Goal: Register for event/course

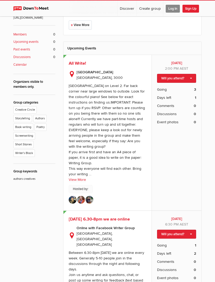
scroll to position [121, 0]
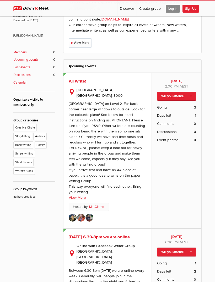
click at [190, 92] on link "Will you attend?" at bounding box center [176, 96] width 39 height 9
click at [180, 101] on link "I'm going" at bounding box center [172, 105] width 47 height 8
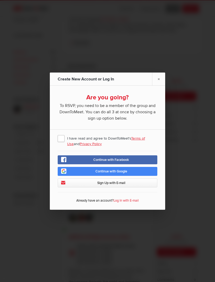
click at [159, 80] on link "×" at bounding box center [158, 78] width 13 height 13
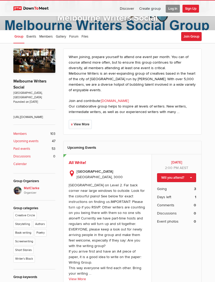
scroll to position [17, 0]
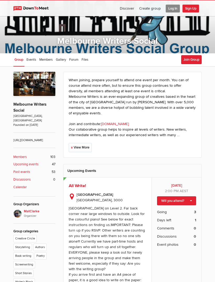
click at [129, 122] on link "[DOMAIN_NAME]" at bounding box center [115, 124] width 28 height 4
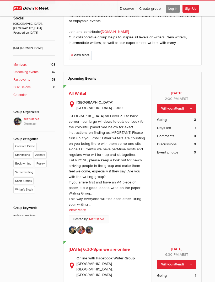
scroll to position [112, 0]
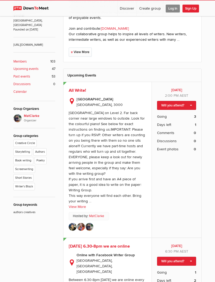
click at [90, 231] on img at bounding box center [90, 227] width 8 height 8
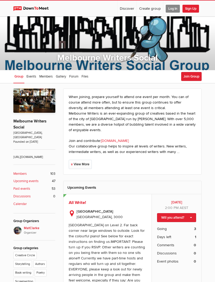
scroll to position [129, 0]
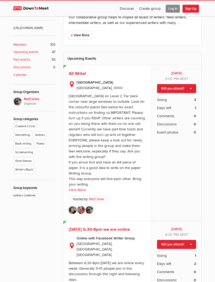
click at [78, 192] on link "View More" at bounding box center [77, 190] width 17 height 6
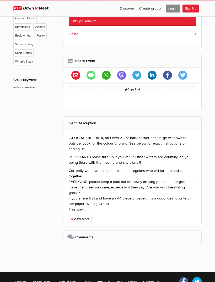
scroll to position [239, 0]
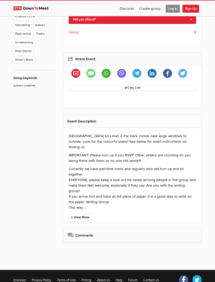
click at [88, 213] on link "View More" at bounding box center [80, 217] width 23 height 9
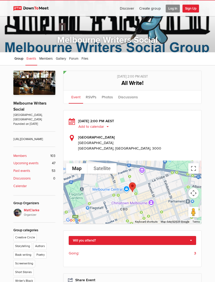
scroll to position [18, 0]
click at [191, 238] on link "Will you attend?" at bounding box center [133, 240] width 128 height 9
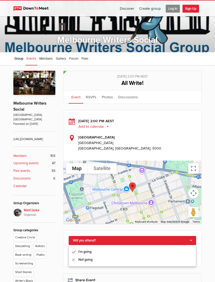
click at [148, 248] on link "I'm going" at bounding box center [132, 251] width 127 height 8
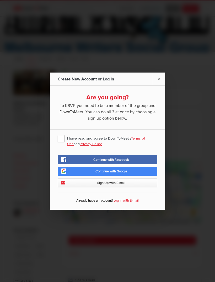
click at [139, 171] on link "Continue with Google" at bounding box center [108, 171] width 100 height 9
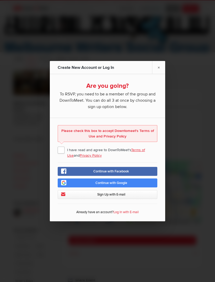
click at [60, 149] on span "I have read and agree to DownToMeet's Terms of Use and Privacy Policy" at bounding box center [108, 149] width 100 height 9
click at [0, 0] on input "I have read and agree to DownToMeet's Terms of Use and Privacy Policy" at bounding box center [0, 0] width 0 height 0
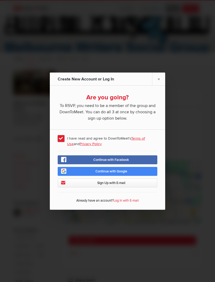
click at [140, 172] on link "Continue with Google" at bounding box center [108, 171] width 100 height 9
click at [159, 78] on link "×" at bounding box center [158, 78] width 13 height 13
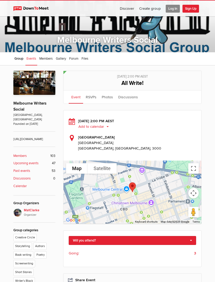
scroll to position [18, 0]
